Goal: Task Accomplishment & Management: Manage account settings

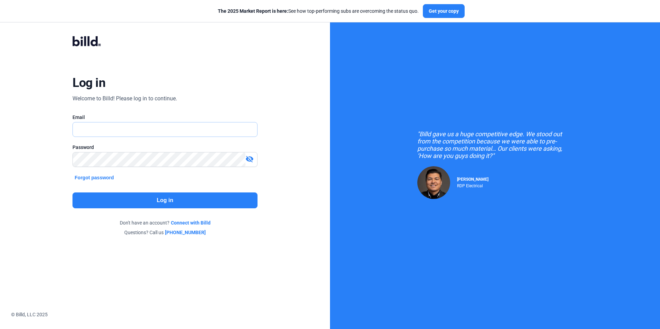
type input "[EMAIL_ADDRESS][DOMAIN_NAME]"
click at [179, 199] on button "Log in" at bounding box center [164, 201] width 185 height 16
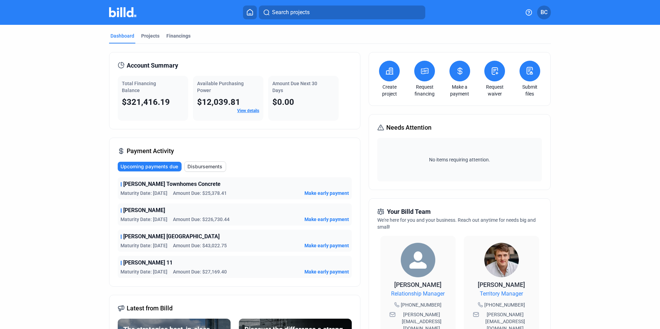
click at [179, 32] on mat-tab-group "Dashboard Projects Financings Account Summary Total Financing Balance $321,416.…" at bounding box center [330, 260] width 442 height 470
click at [178, 36] on div "Financings" at bounding box center [178, 35] width 24 height 7
